Goal: Task Accomplishment & Management: Manage account settings

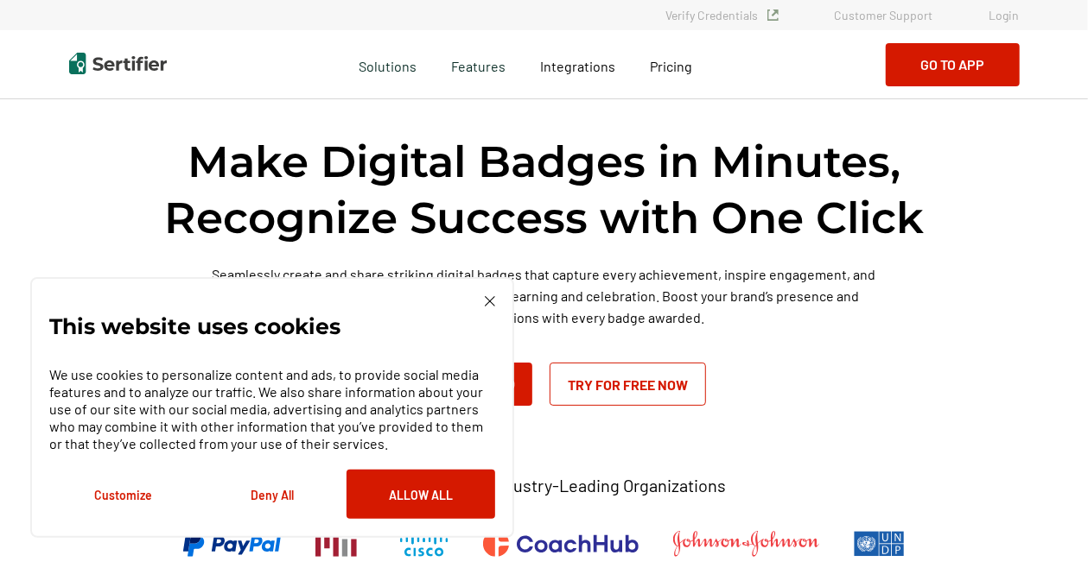
click at [489, 302] on img at bounding box center [490, 301] width 10 height 10
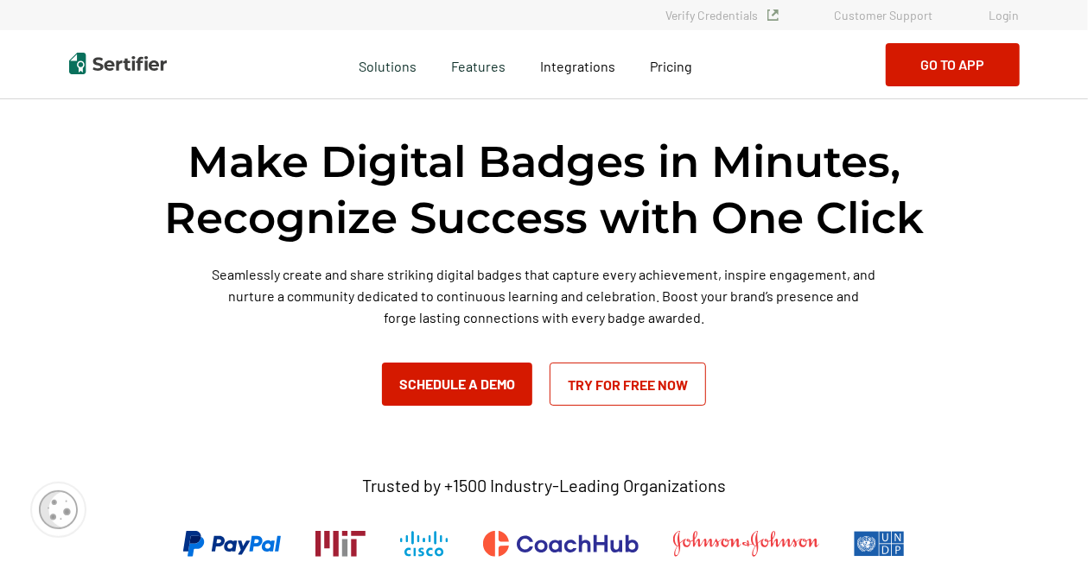
click at [996, 18] on link "Login" at bounding box center [1004, 15] width 30 height 15
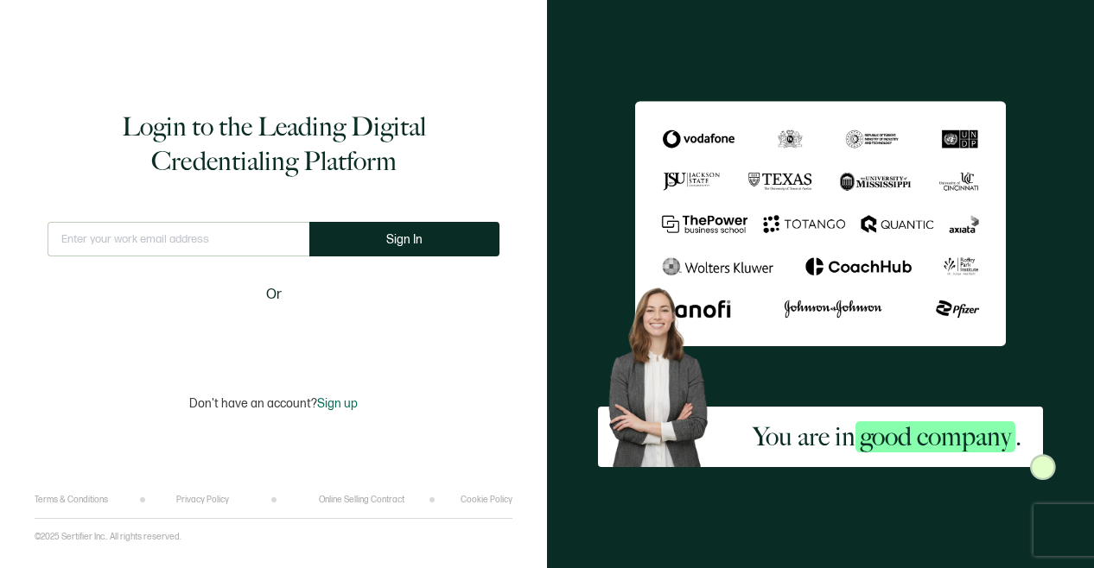
click at [62, 246] on input "text" at bounding box center [179, 239] width 262 height 35
type input "michelle@hl7.org"
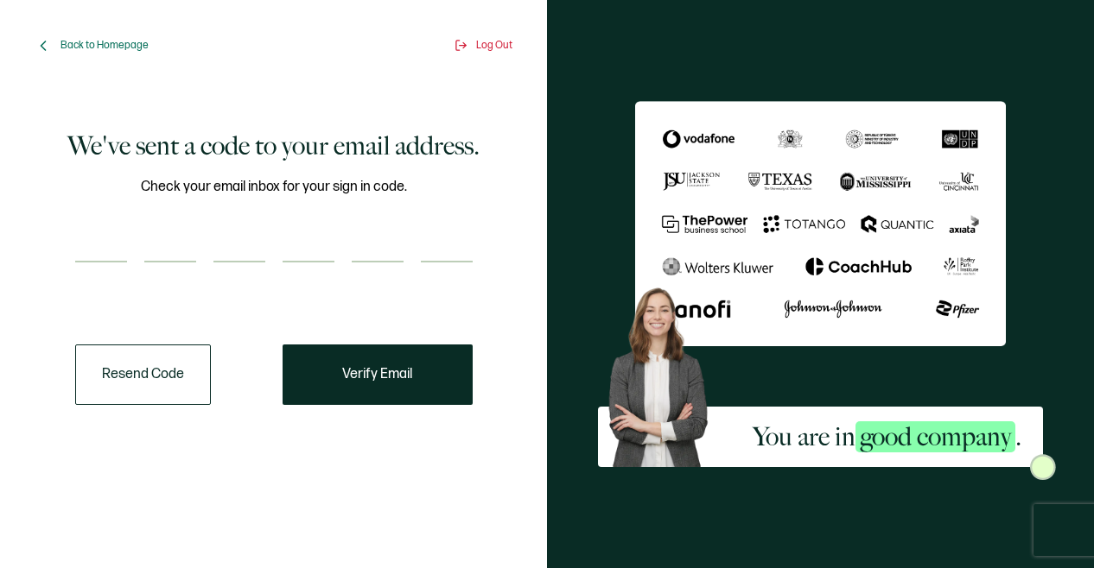
click at [119, 234] on input "number" at bounding box center [101, 245] width 52 height 35
type input "3"
type input "9"
type input "1"
type input "5"
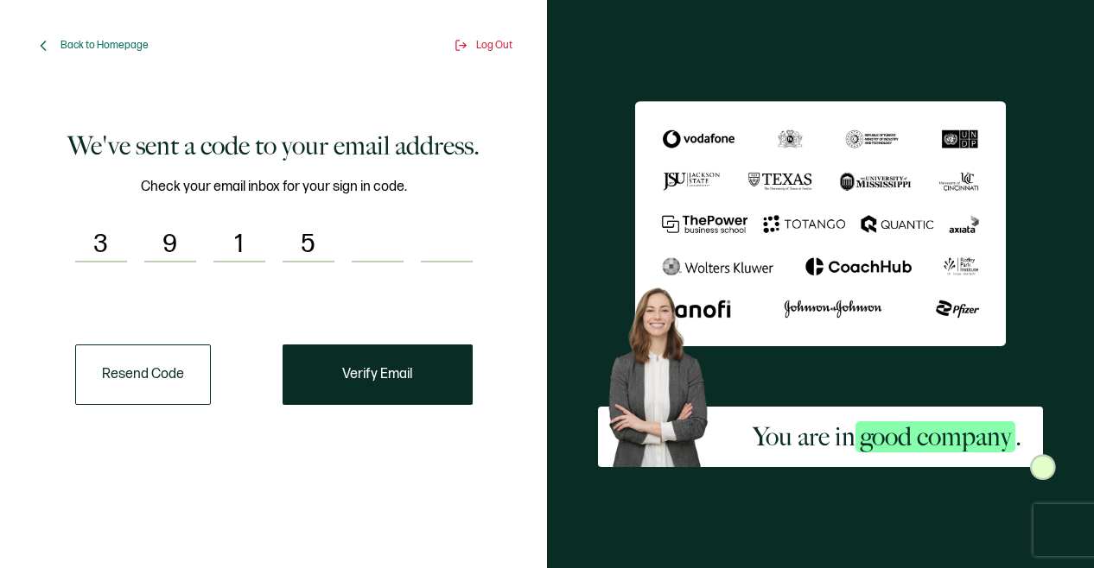
type input "4"
type input "3"
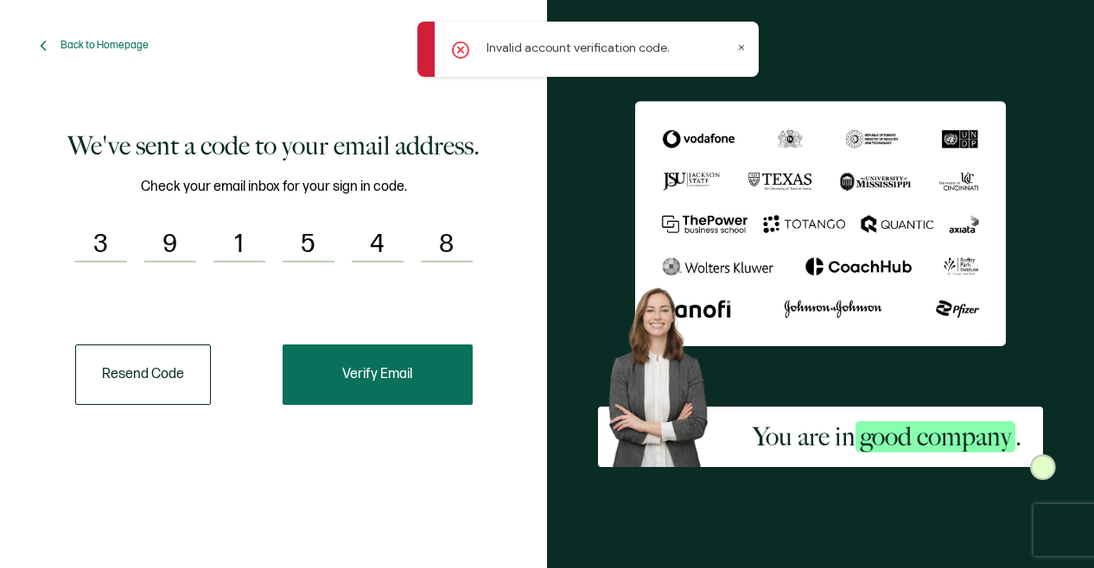
type input "8"
click at [355, 387] on button "Verify Email" at bounding box center [377, 375] width 190 height 60
